Goal: Obtain resource: Download file/media

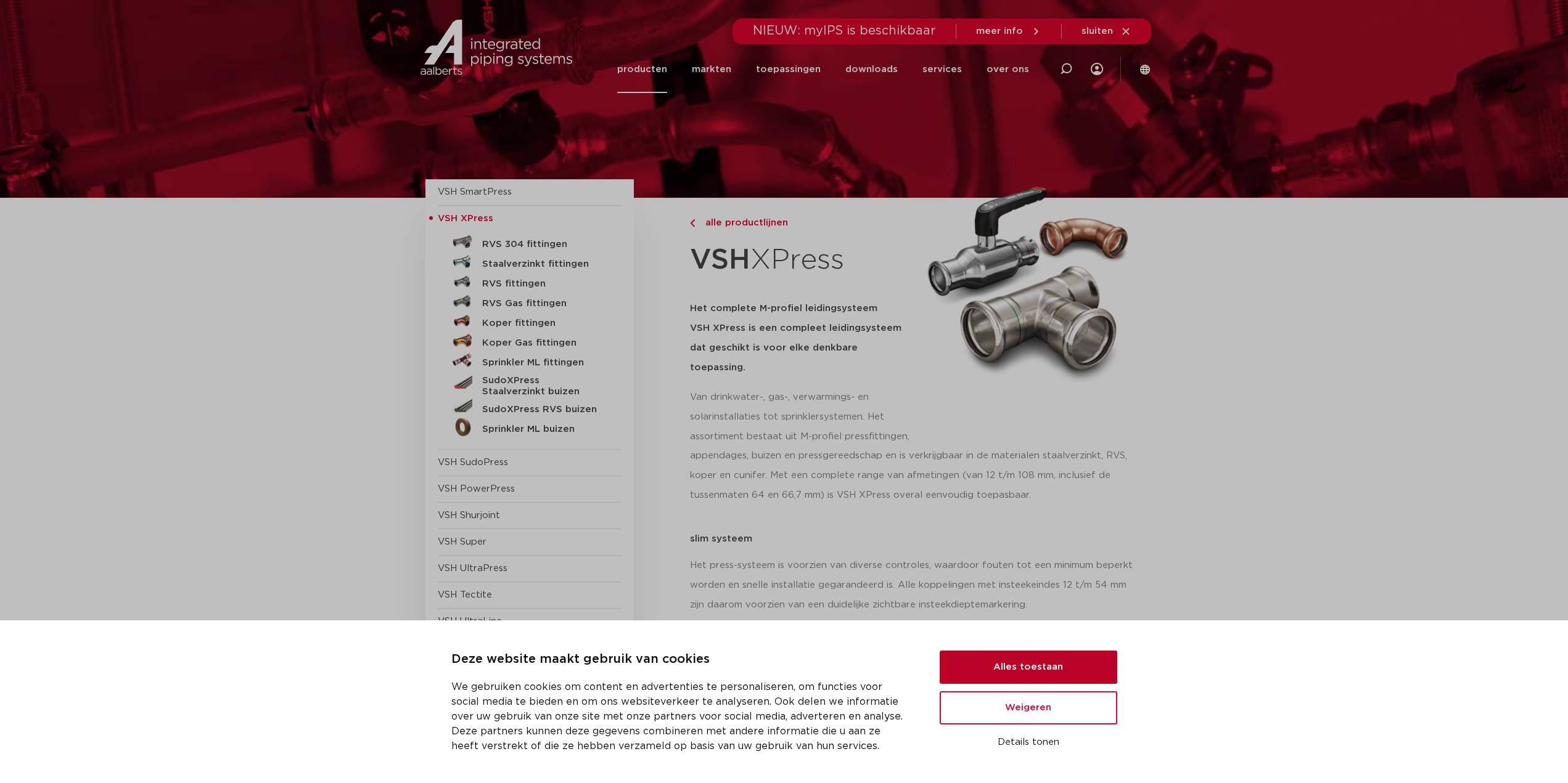
drag, startPoint x: 1015, startPoint y: 661, endPoint x: 988, endPoint y: 609, distance: 58.6
click at [1013, 662] on button "Alles toestaan" at bounding box center [1028, 667] width 177 height 33
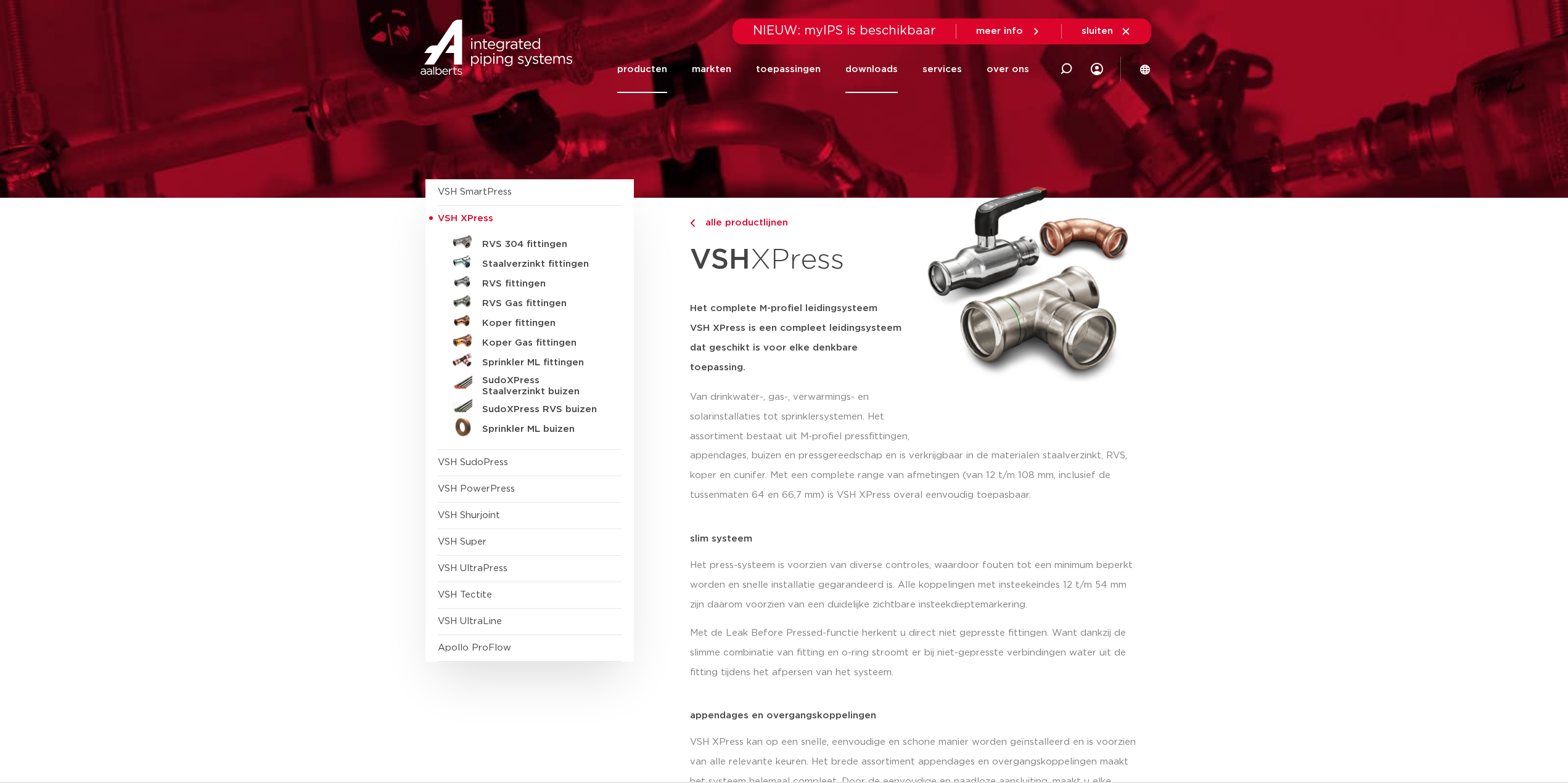
click at [861, 62] on link "downloads" at bounding box center [872, 69] width 52 height 47
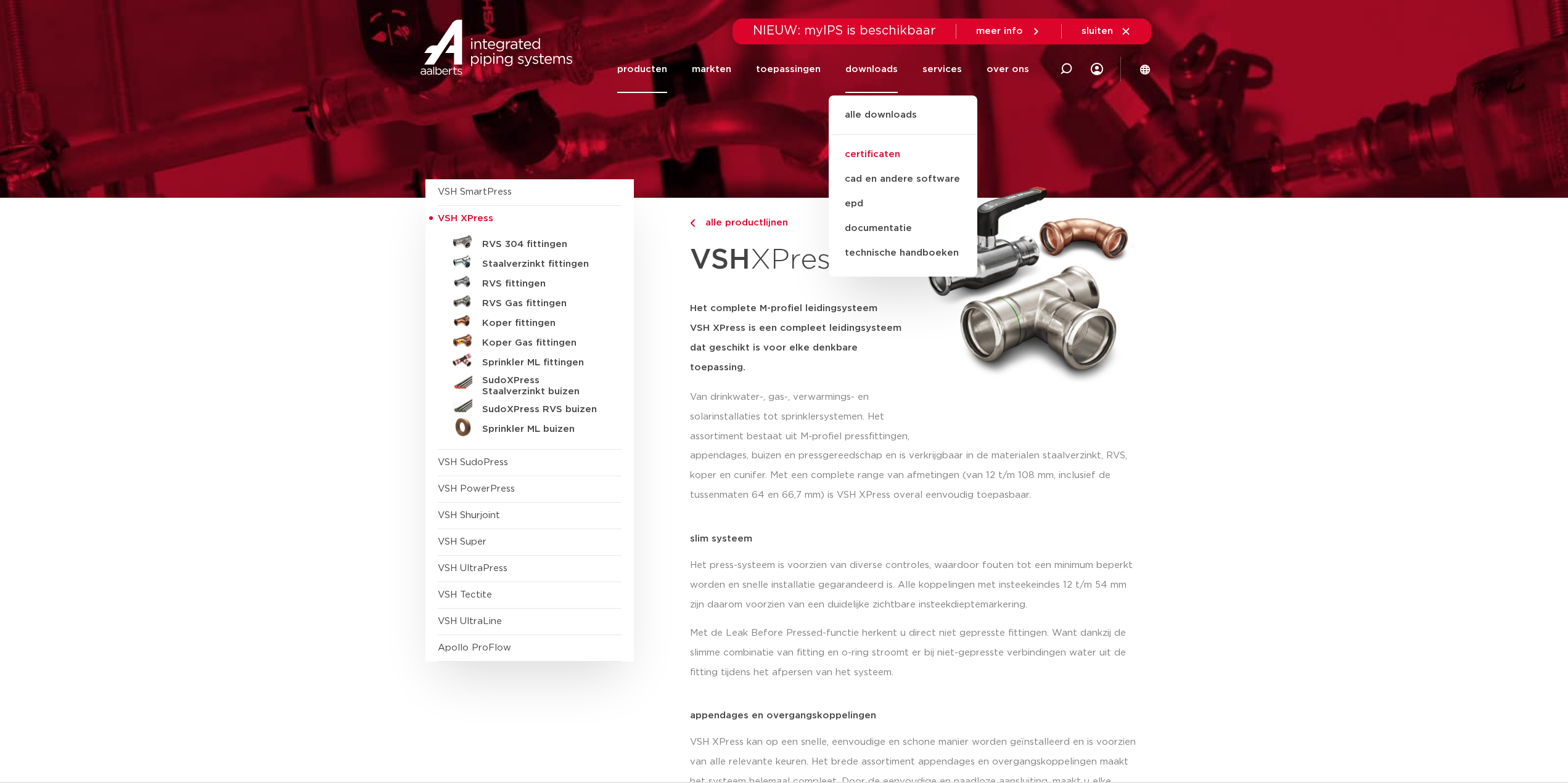
click at [881, 148] on link "certificaten" at bounding box center [902, 154] width 148 height 25
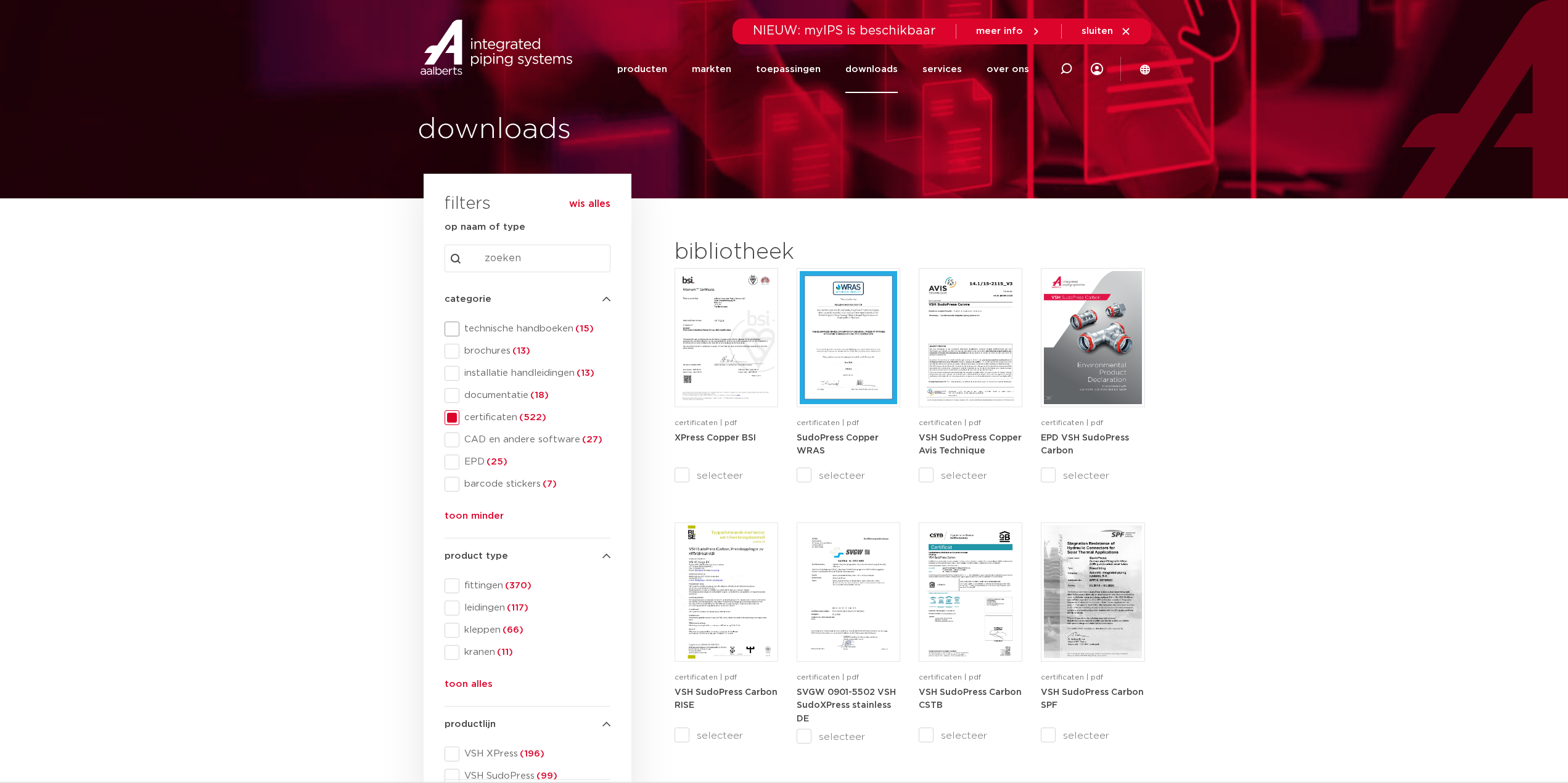
click at [453, 323] on span at bounding box center [452, 329] width 15 height 15
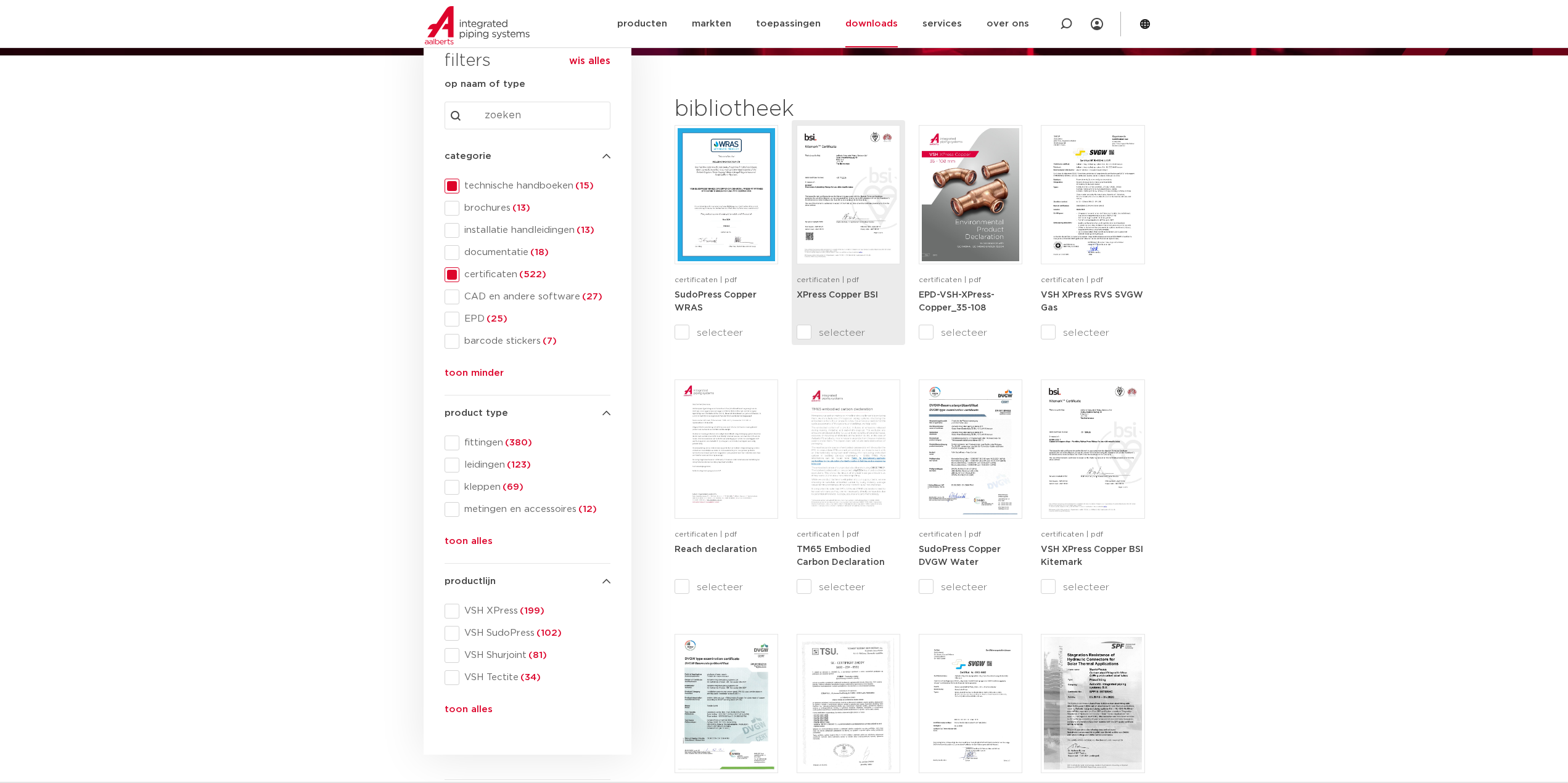
scroll to position [185, 0]
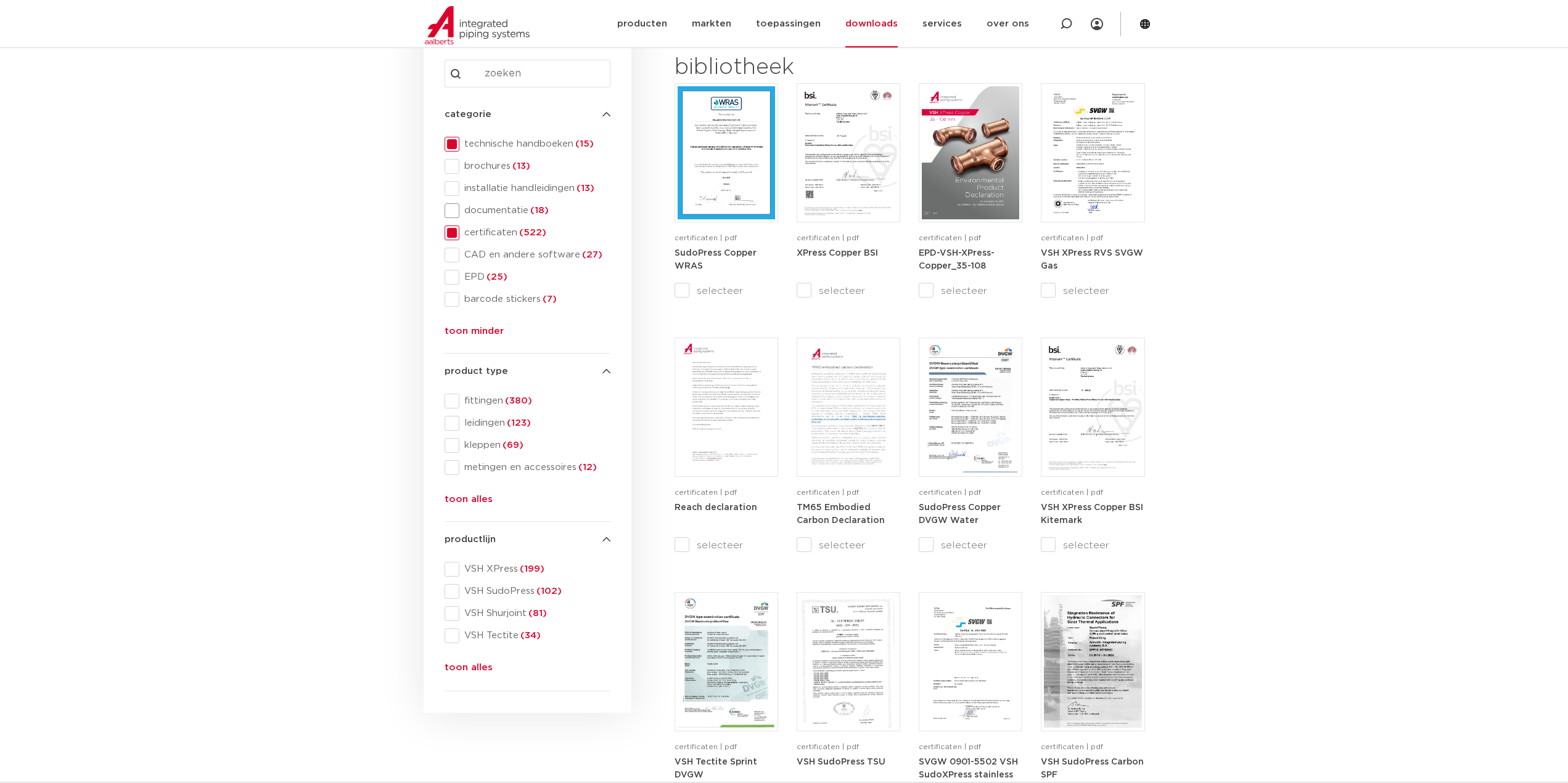
click at [456, 214] on span at bounding box center [452, 211] width 15 height 15
